Goal: Check status: Check status

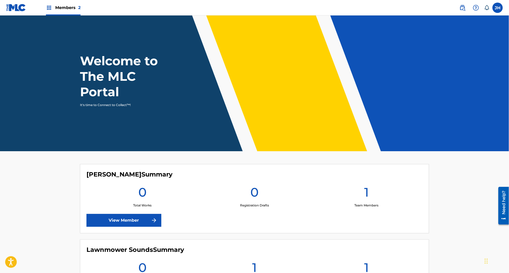
scroll to position [66, 0]
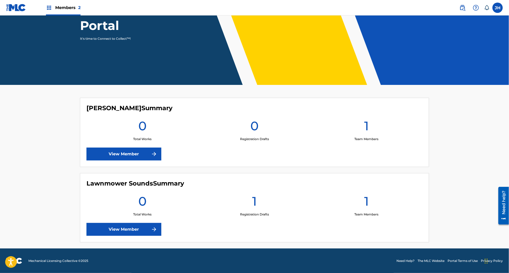
click at [256, 205] on h1 "1" at bounding box center [254, 202] width 5 height 19
click at [126, 227] on link "View Member" at bounding box center [123, 229] width 75 height 13
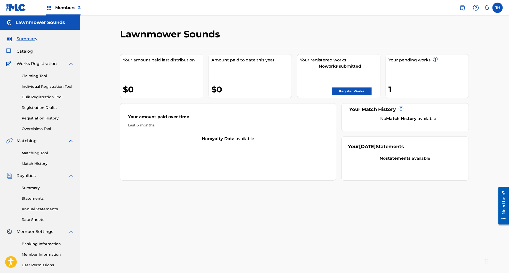
click at [40, 87] on link "Individual Registration Tool" at bounding box center [48, 86] width 52 height 5
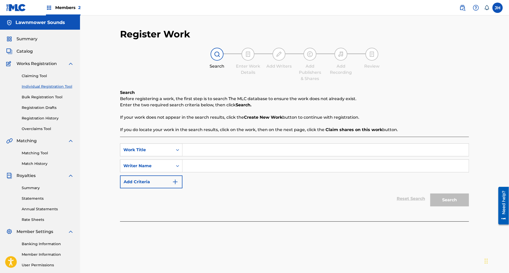
click at [47, 115] on div "Claiming Tool Individual Registration Tool Bulk Registration Tool Registration …" at bounding box center [40, 99] width 68 height 65
click at [48, 108] on link "Registration Drafts" at bounding box center [48, 107] width 52 height 5
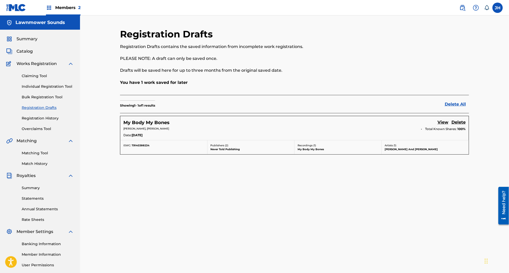
click at [42, 118] on link "Registration History" at bounding box center [48, 118] width 52 height 5
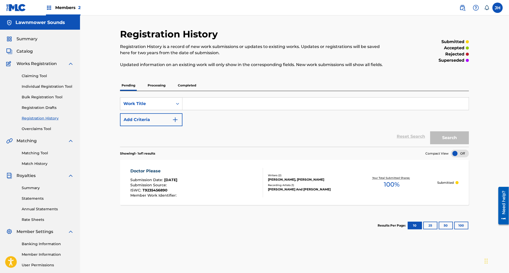
click at [151, 87] on p "Processing" at bounding box center [156, 85] width 21 height 11
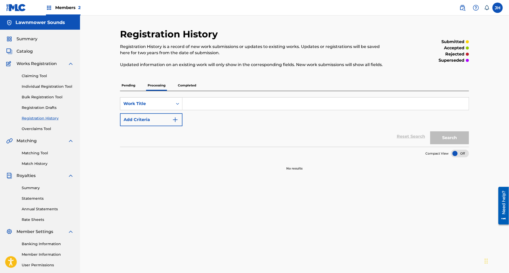
click at [129, 86] on p "Pending" at bounding box center [128, 85] width 17 height 11
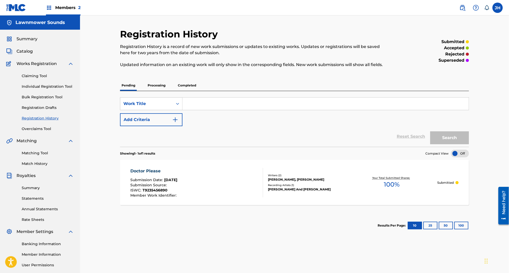
click at [165, 87] on p "Processing" at bounding box center [156, 85] width 21 height 11
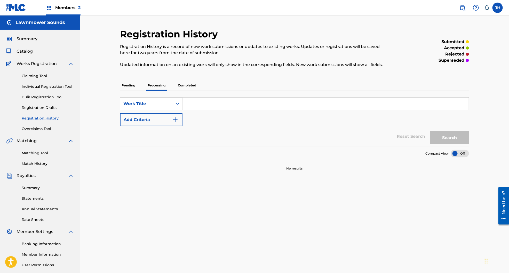
click at [192, 87] on p "Completed" at bounding box center [186, 85] width 21 height 11
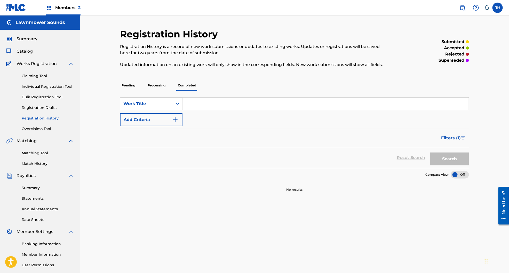
click at [130, 85] on p "Pending" at bounding box center [128, 85] width 17 height 11
